Goal: Information Seeking & Learning: Learn about a topic

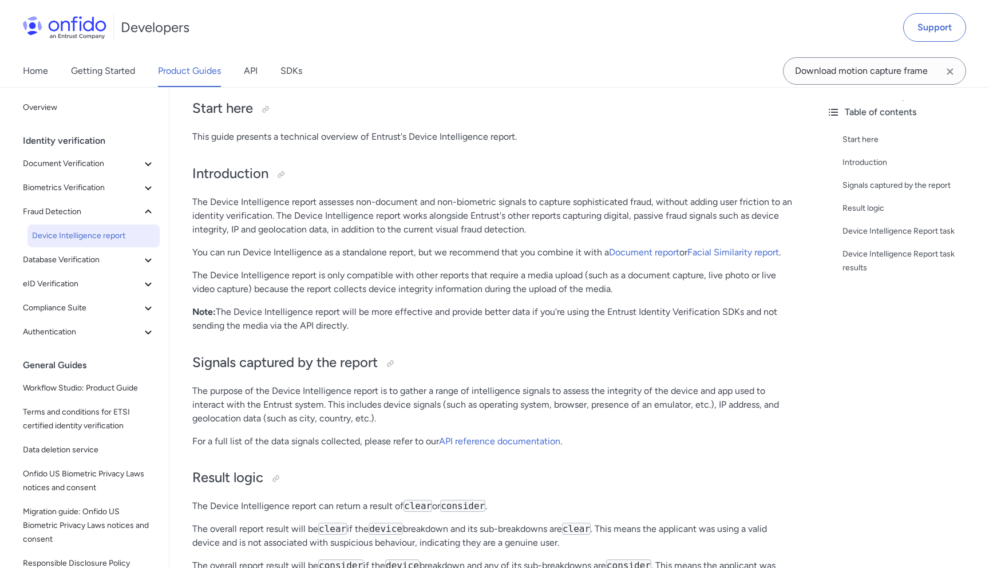
scroll to position [113, 0]
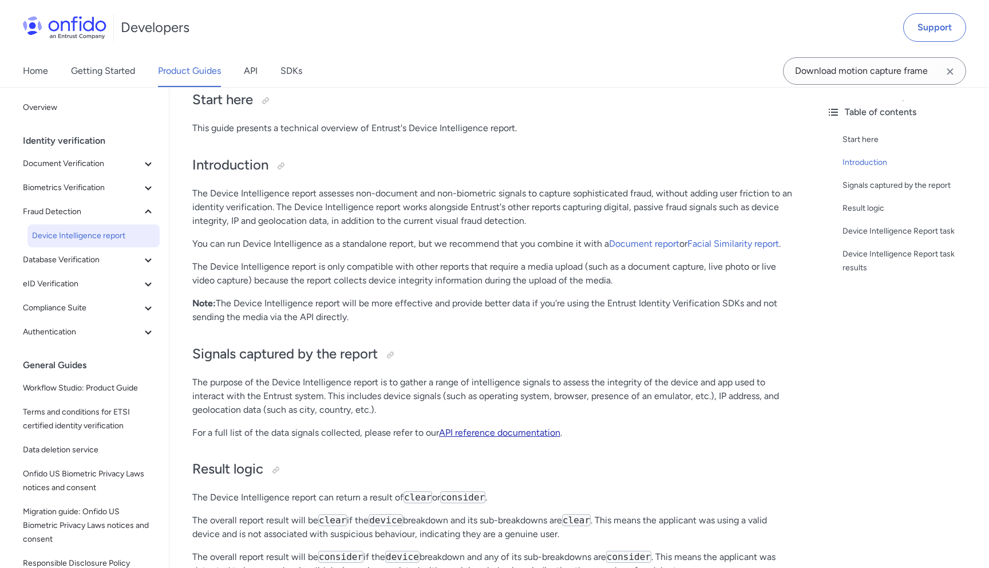
click at [460, 431] on link "API reference documentation" at bounding box center [499, 432] width 121 height 11
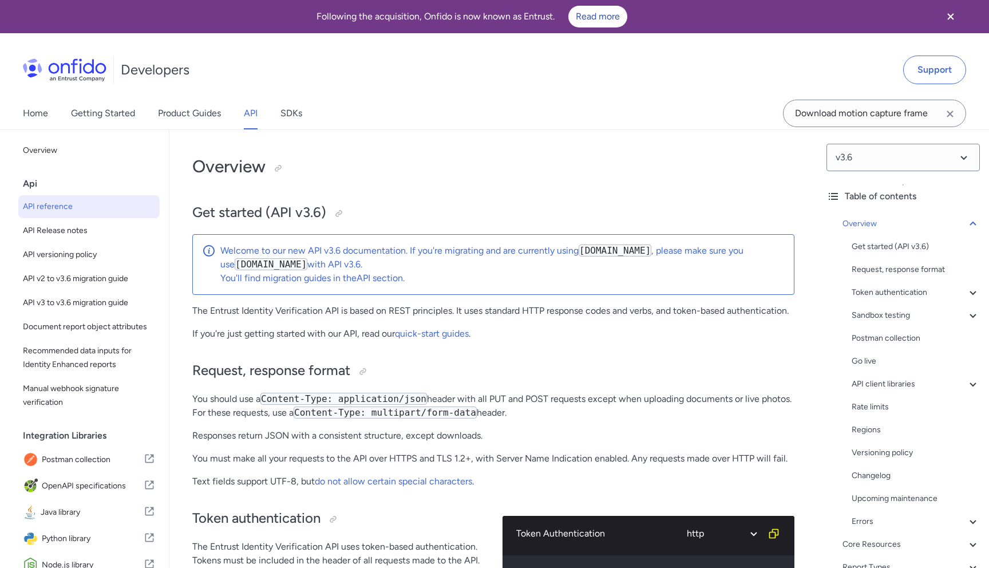
click at [952, 114] on icon "Clear search field button" at bounding box center [950, 114] width 14 height 14
click at [902, 116] on input "Onfido search input field" at bounding box center [874, 113] width 183 height 27
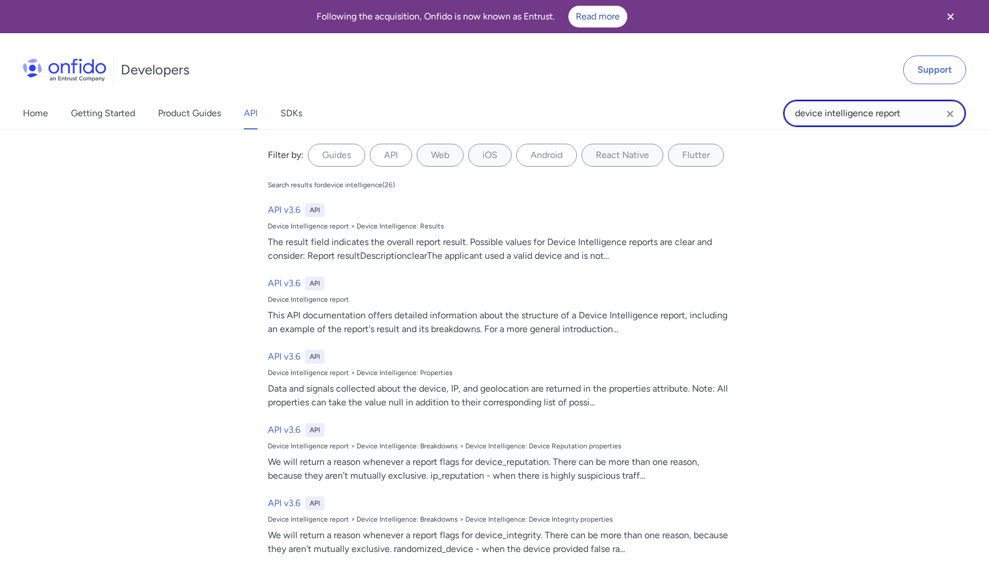
type input "device intelligence report"
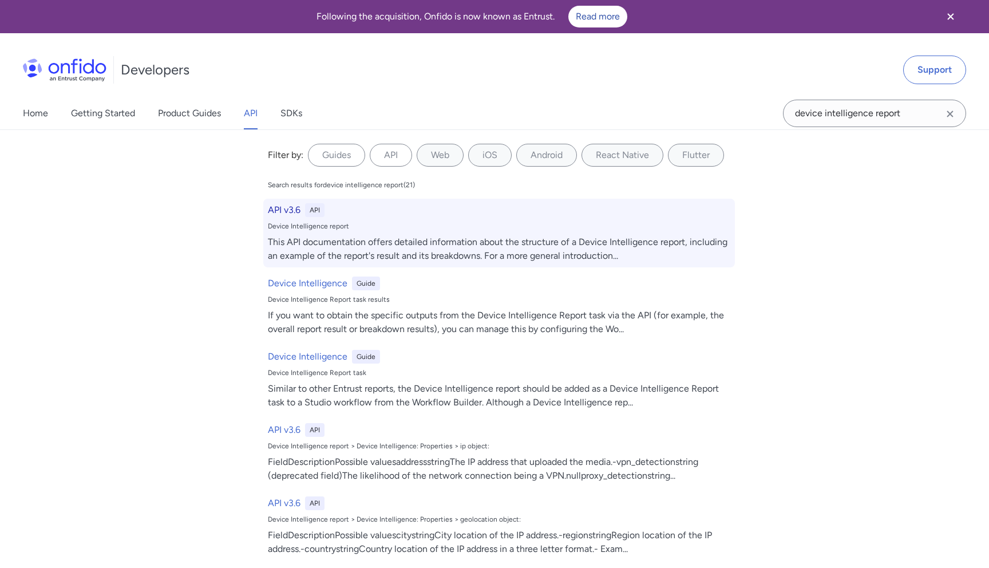
click at [285, 209] on h6 "API v3.6" at bounding box center [284, 210] width 33 height 14
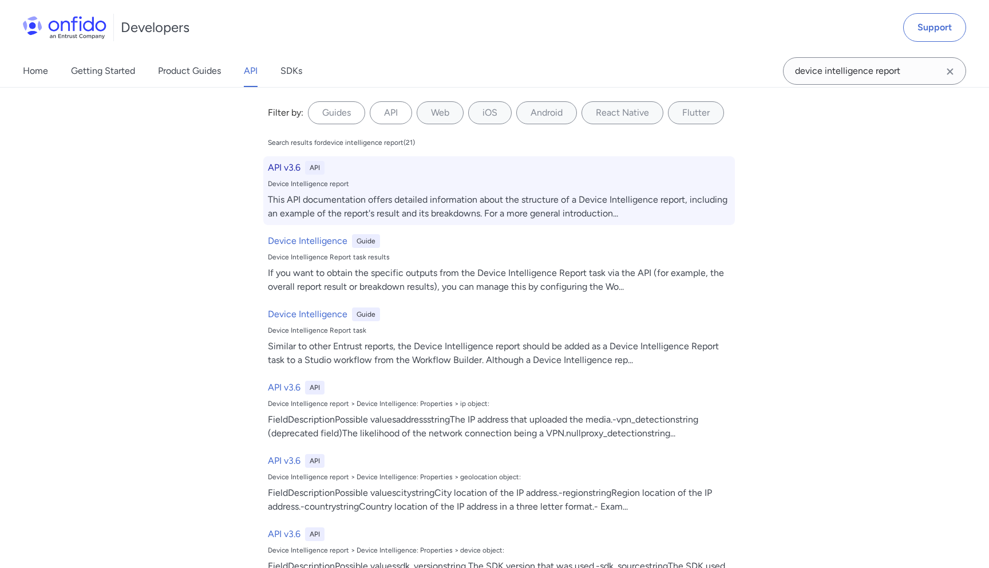
click at [350, 205] on div "This API documentation offers detailed information about the structure of a Dev…" at bounding box center [499, 206] width 462 height 27
click at [386, 202] on div "This API documentation offers detailed information about the structure of a Dev…" at bounding box center [499, 206] width 462 height 27
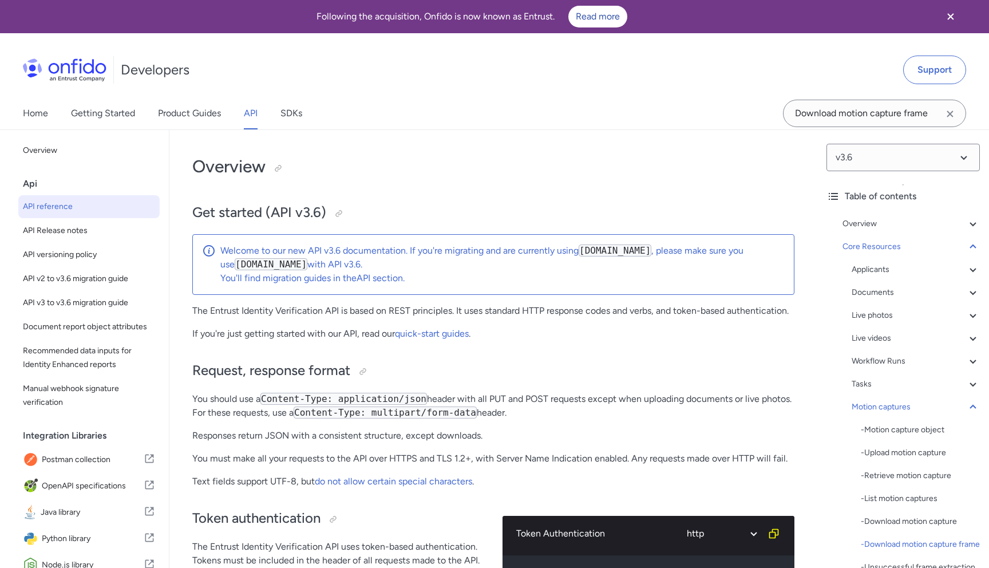
select select "http"
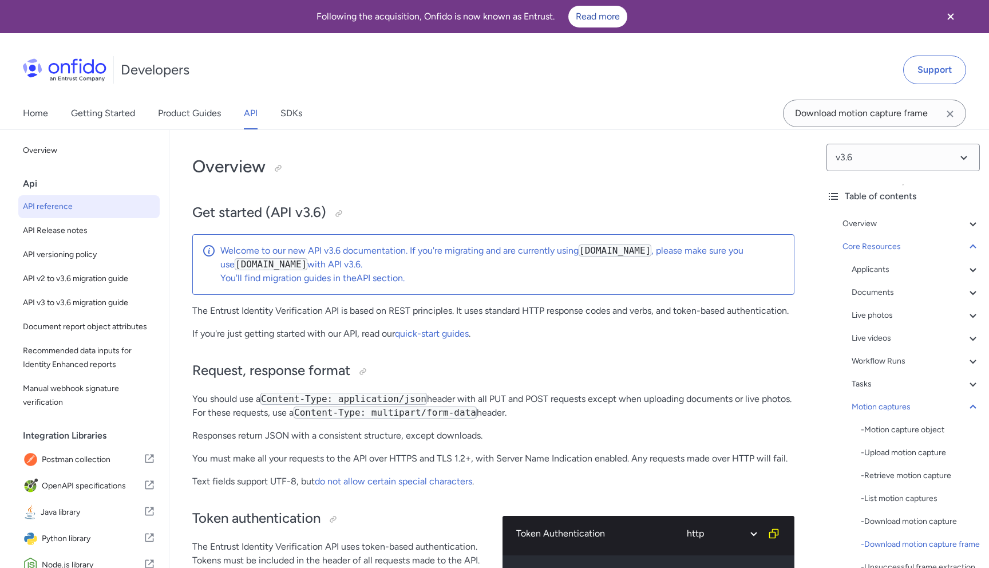
select select "http"
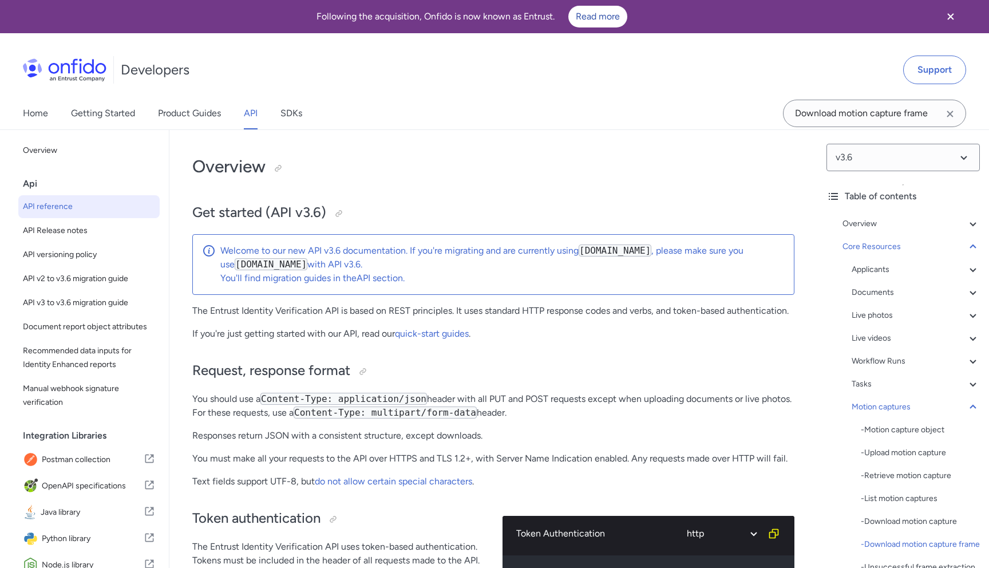
select select "http"
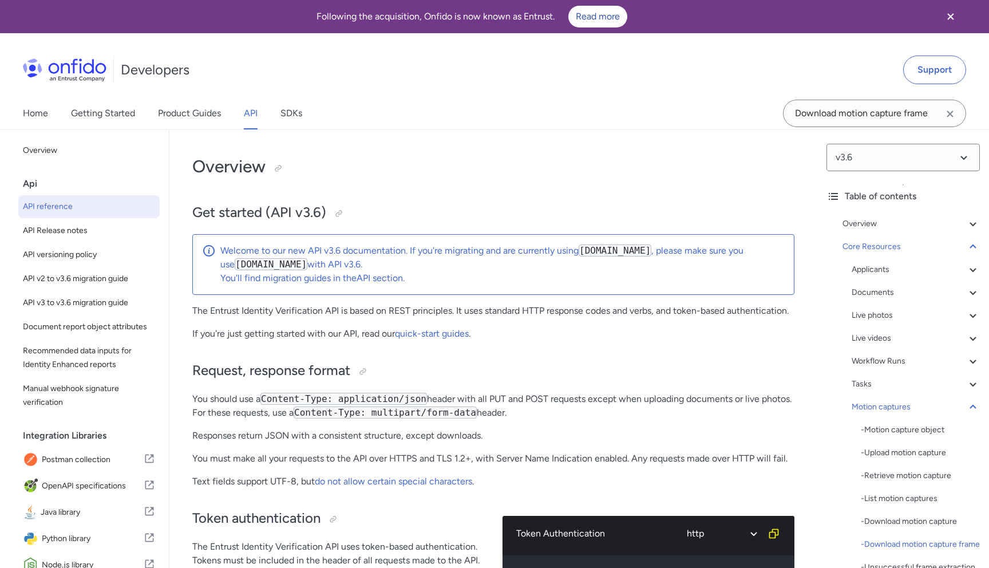
select select "http"
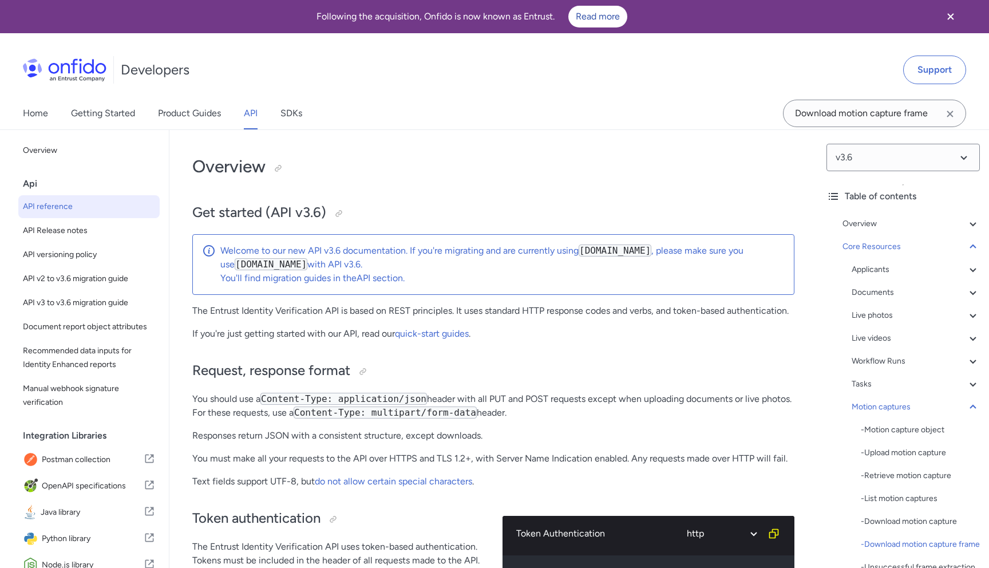
select select "http"
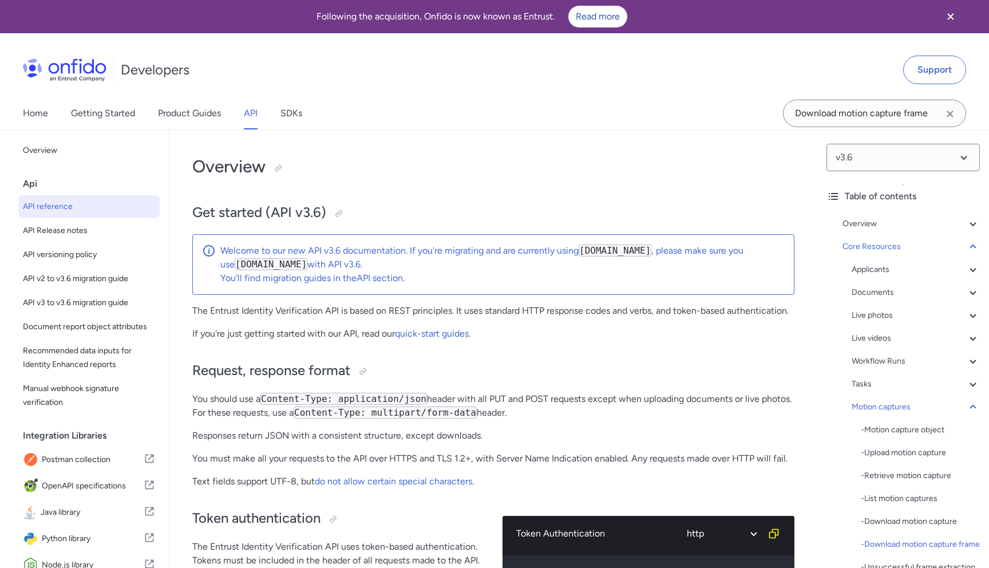
select select "http"
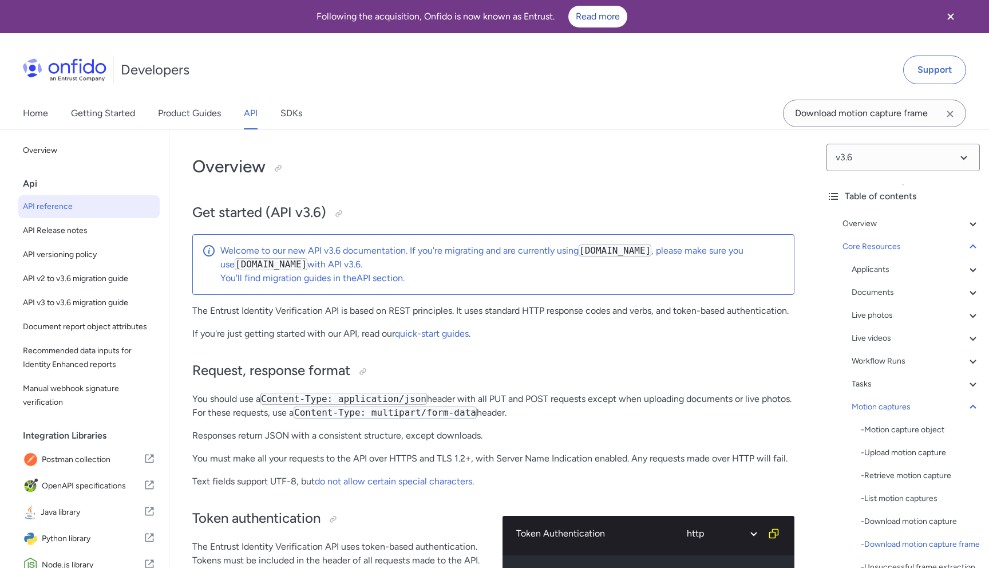
select select "http"
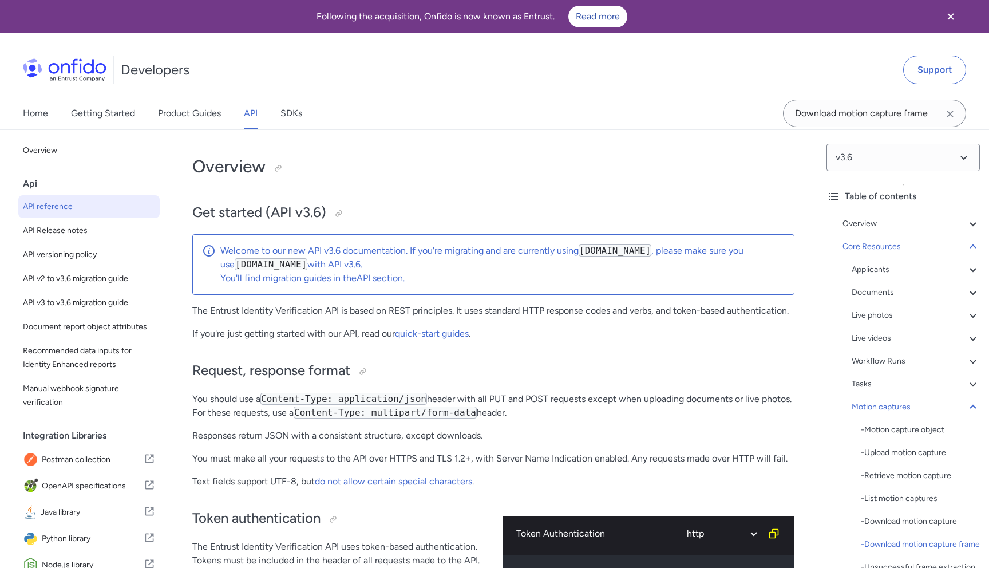
select select "http"
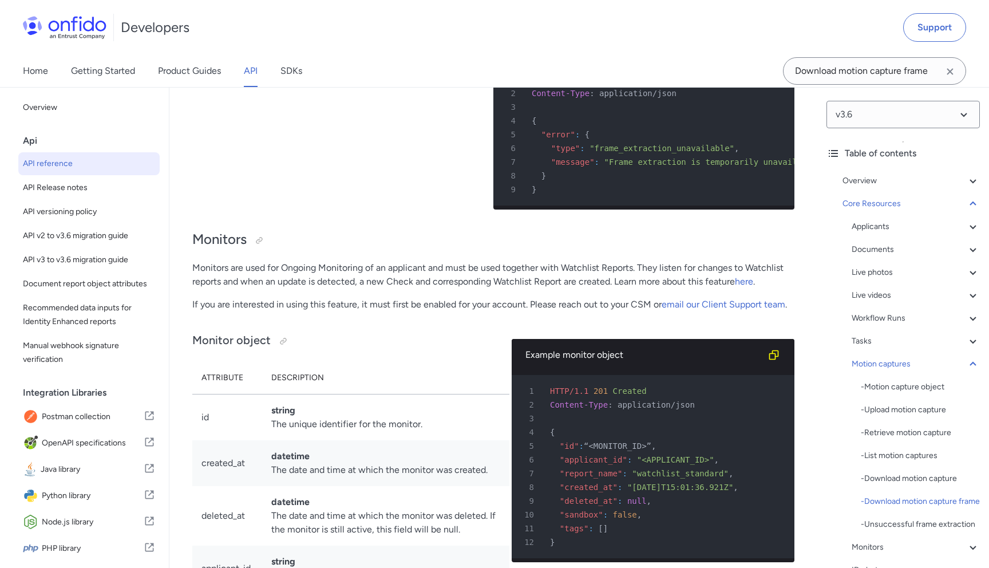
click at [485, 60] on div "Home Getting Started Product Guides API SDKs Download motion capture frame" at bounding box center [494, 71] width 989 height 32
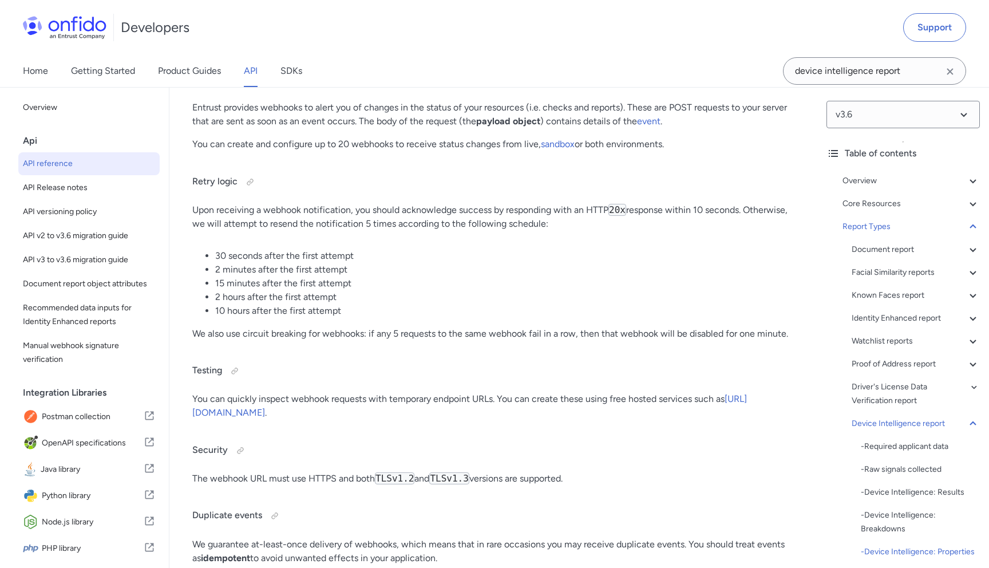
scroll to position [88974, 0]
